Goal: Task Accomplishment & Management: Manage account settings

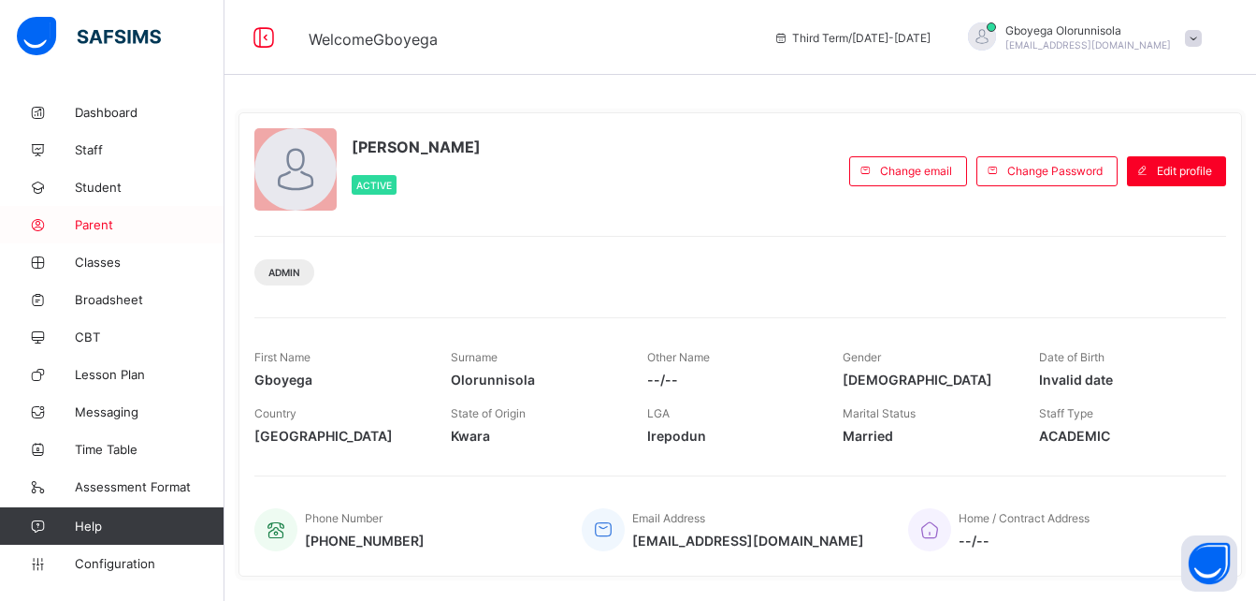
click at [91, 222] on span "Parent" at bounding box center [150, 224] width 150 height 15
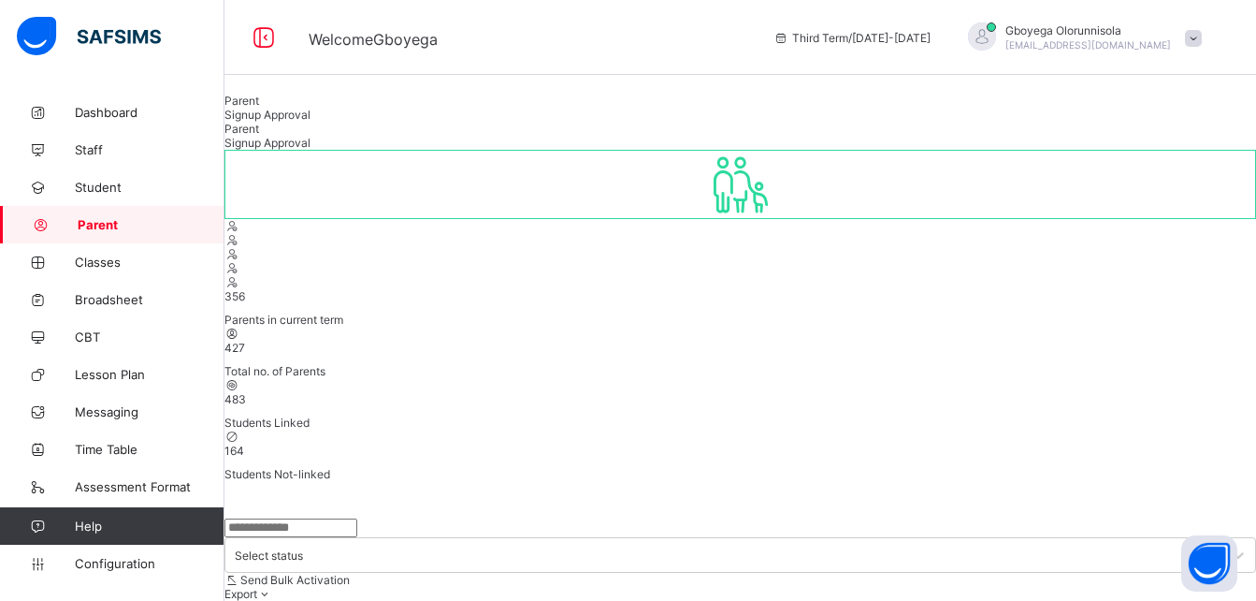
click at [326, 518] on input "text" at bounding box center [291, 527] width 133 height 19
type input "*****"
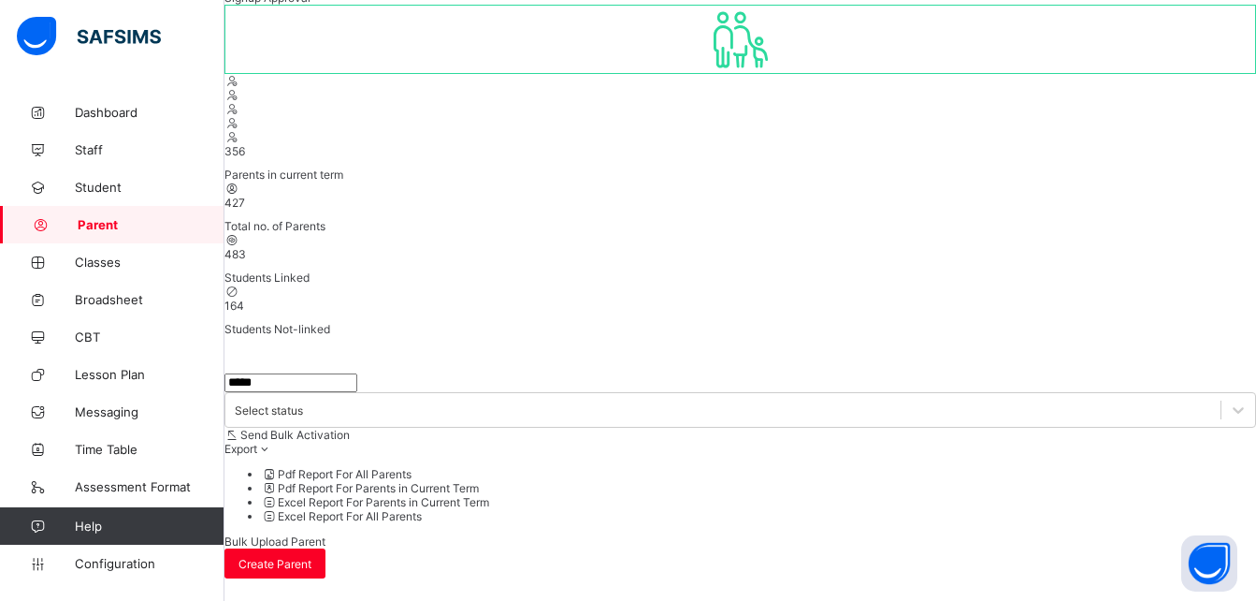
scroll to position [152, 0]
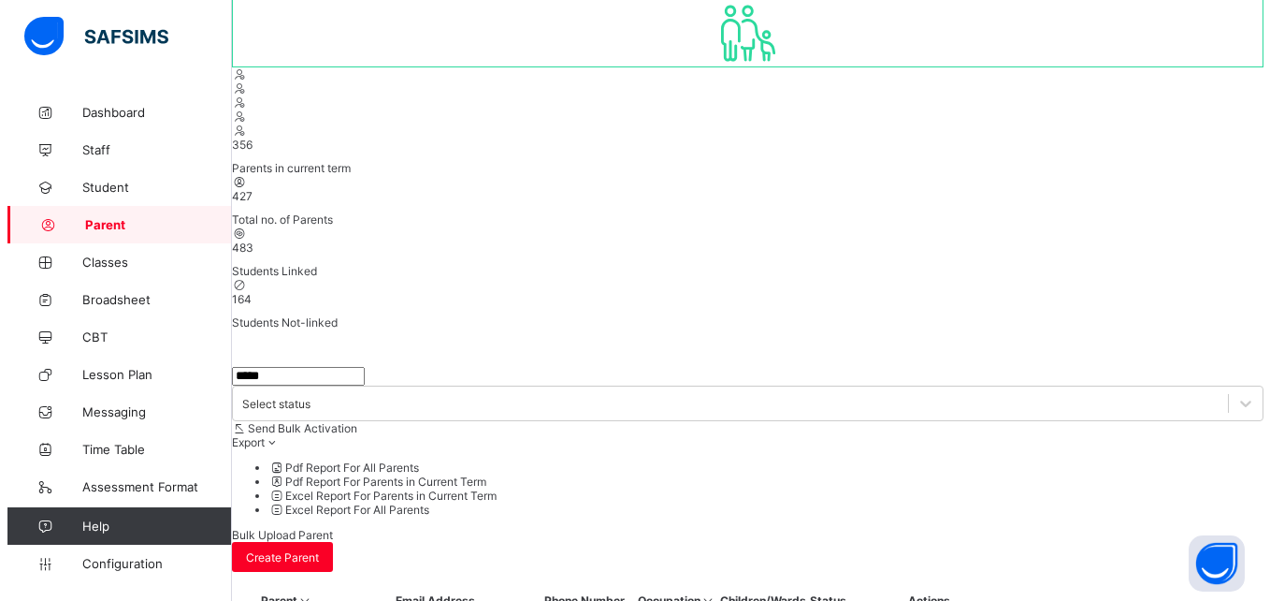
scroll to position [55, 0]
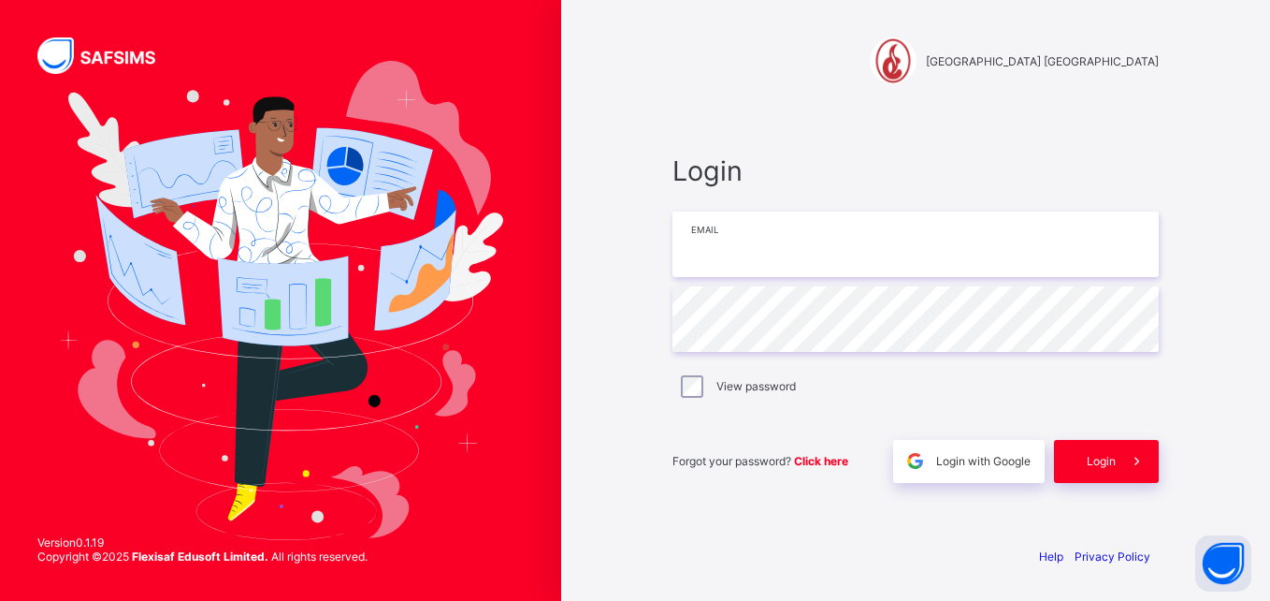
click at [826, 234] on input "email" at bounding box center [916, 243] width 486 height 65
type input "**********"
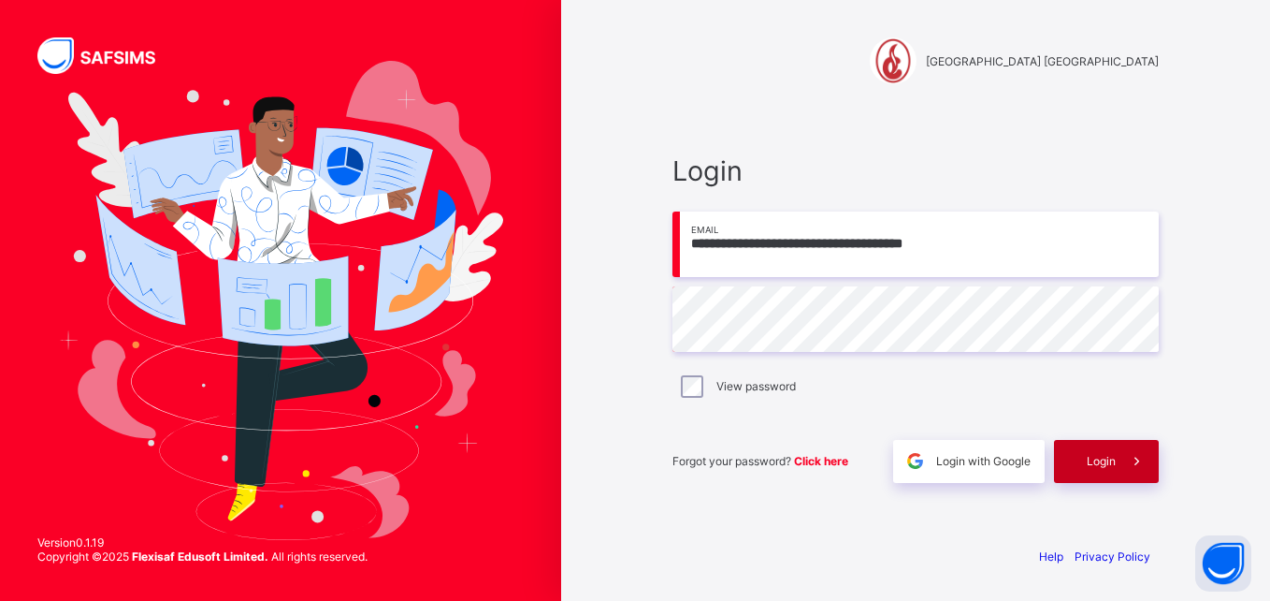
click at [1108, 482] on div "Login" at bounding box center [1106, 461] width 105 height 43
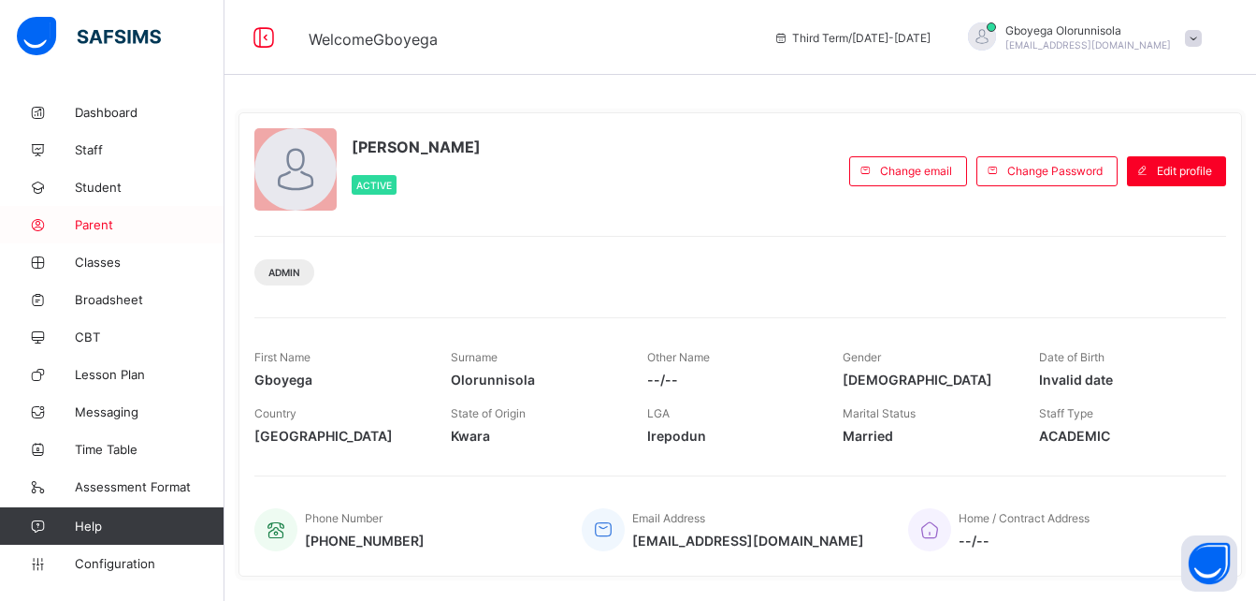
click at [105, 221] on span "Parent" at bounding box center [150, 224] width 150 height 15
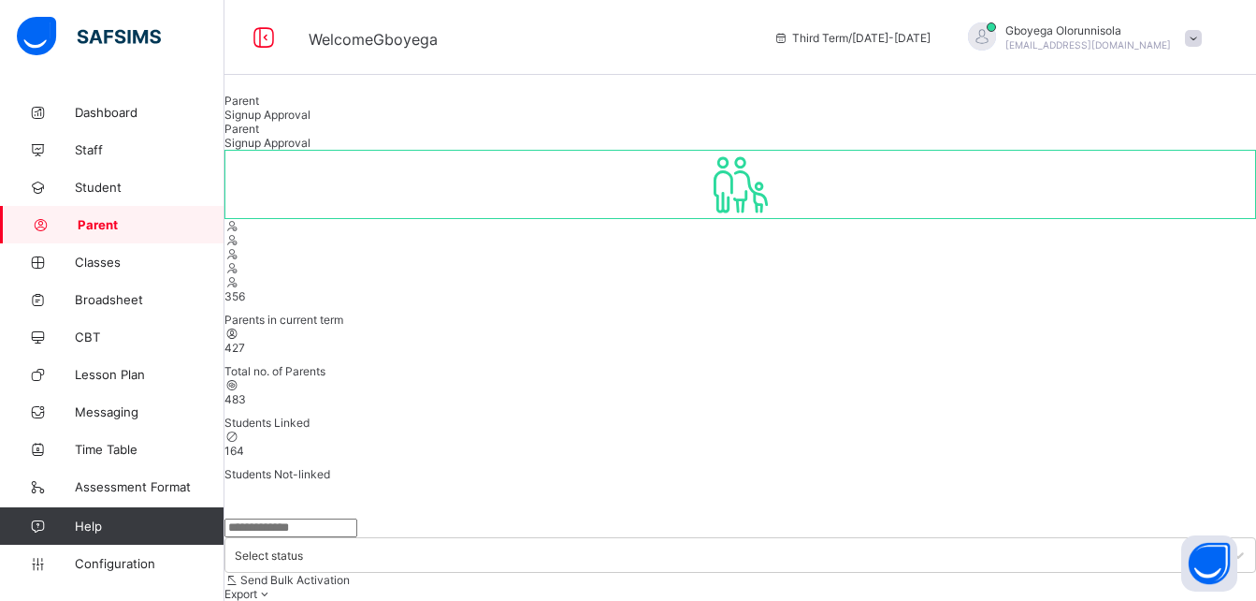
click at [363, 122] on div "Signup Approval" at bounding box center [741, 115] width 1032 height 14
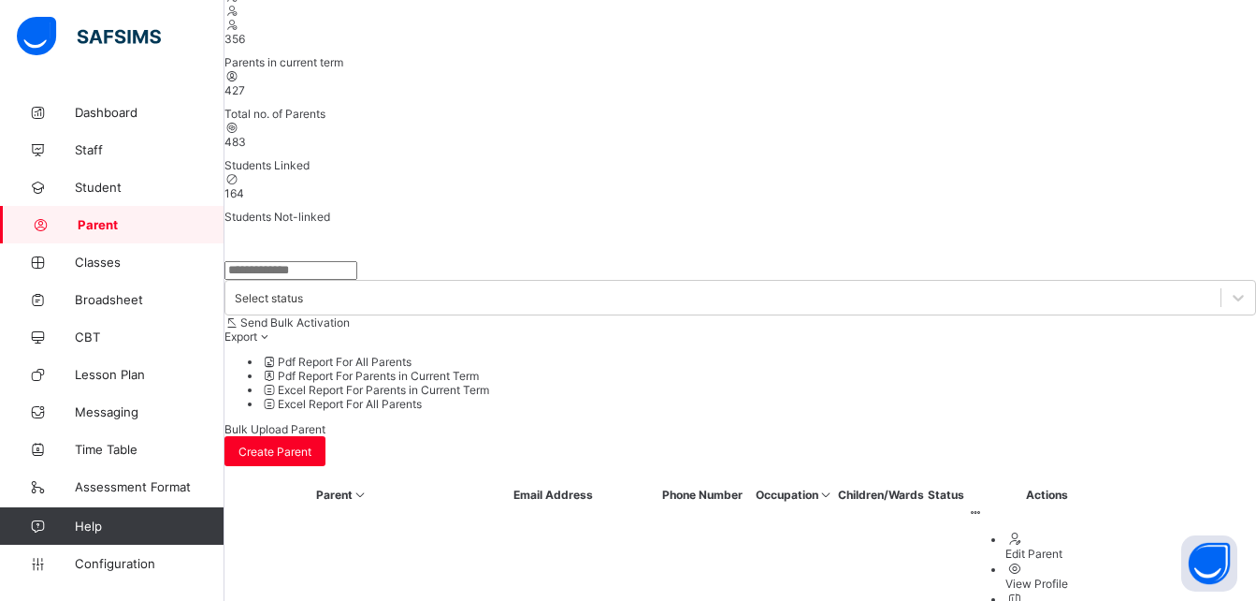
scroll to position [259, 0]
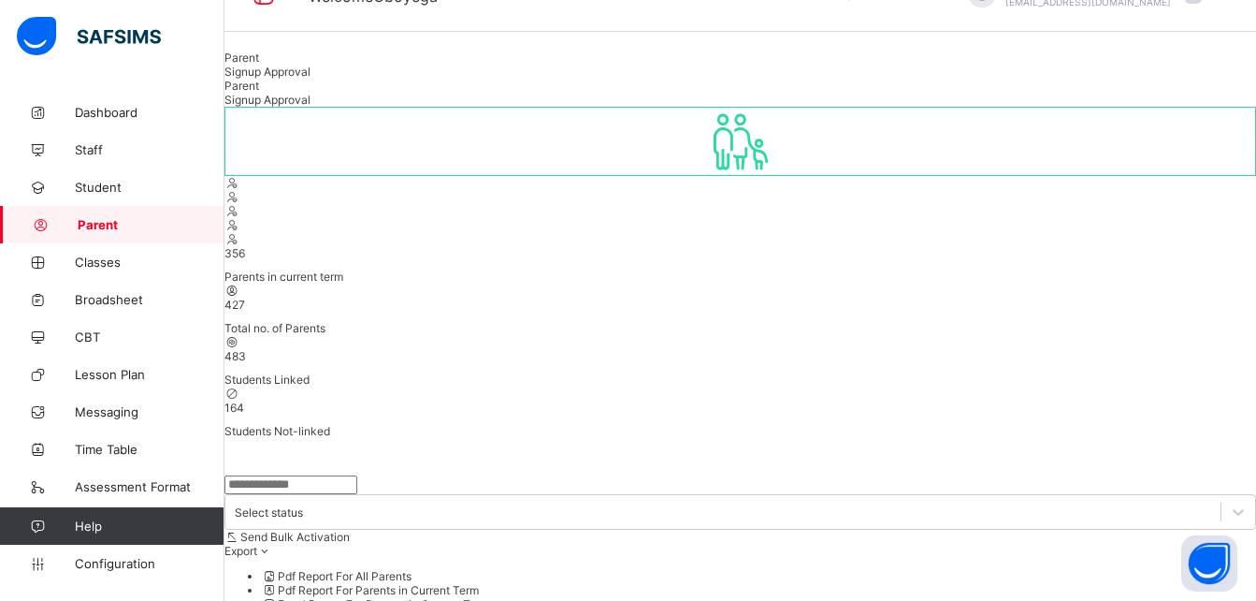
scroll to position [34, 0]
